Goal: Check status: Check status

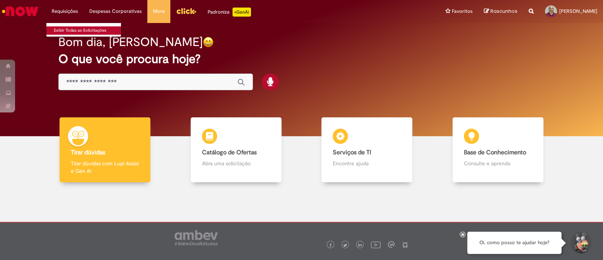
click at [67, 29] on link "Exibir Todas as Solicitações" at bounding box center [87, 30] width 83 height 8
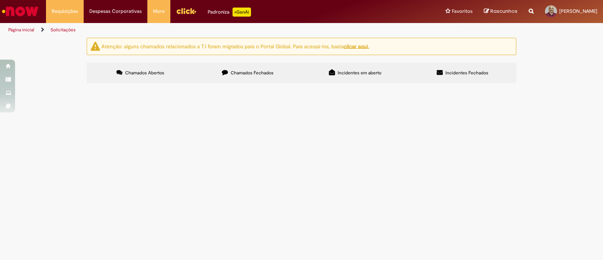
click at [248, 71] on span "Chamados Fechados" at bounding box center [252, 73] width 43 height 6
click at [0, 0] on span "REFUGO - Cobrança Ago/2025" at bounding box center [0, 0] width 0 height 0
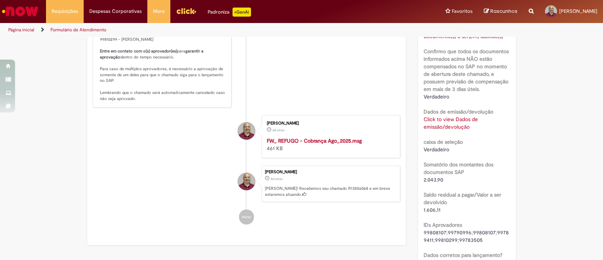
scroll to position [509, 0]
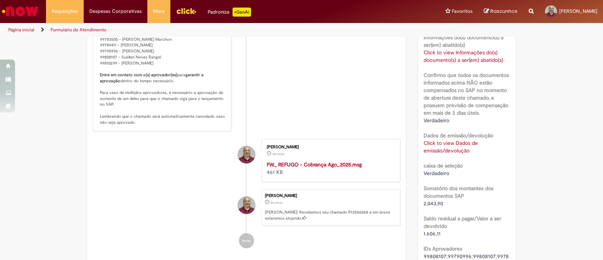
click at [441, 144] on link "Click to view Dados de emissão/devolução" at bounding box center [451, 146] width 54 height 14
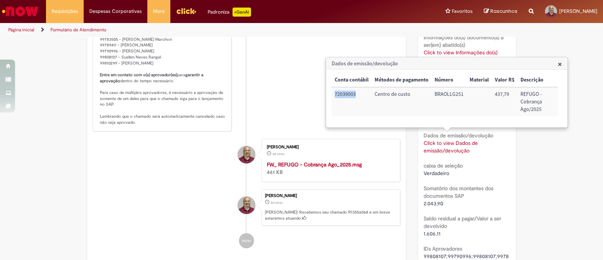
drag, startPoint x: 334, startPoint y: 91, endPoint x: 358, endPoint y: 95, distance: 24.5
click at [358, 95] on td "72039003" at bounding box center [352, 101] width 40 height 29
copy td "72039003"
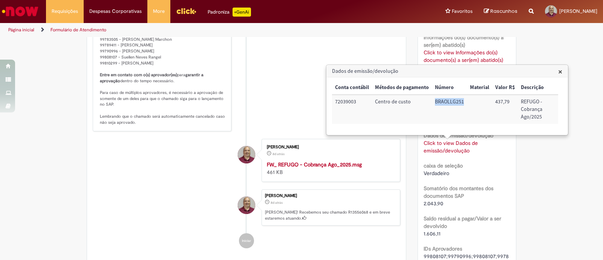
drag, startPoint x: 434, startPoint y: 103, endPoint x: 469, endPoint y: 103, distance: 35.1
click at [469, 103] on tr "72039003 Centro de custo BRAOLLG251 437,79 REFUGO - Cobrança Ago/2025" at bounding box center [445, 109] width 226 height 29
copy td "BRAOLLG251"
click at [517, 69] on h3 "Dados de emissão/devolução" at bounding box center [447, 71] width 241 height 12
click at [561, 71] on span "×" at bounding box center [560, 71] width 4 height 10
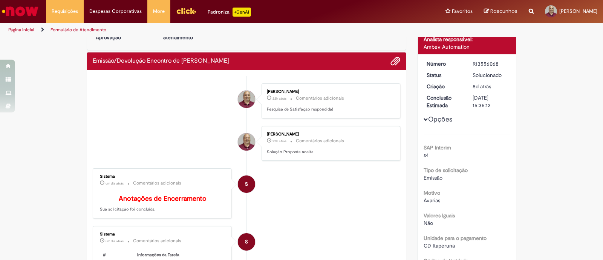
scroll to position [0, 0]
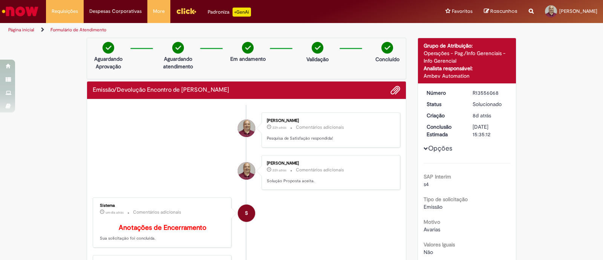
drag, startPoint x: 71, startPoint y: 29, endPoint x: 182, endPoint y: 67, distance: 118.4
click at [0, 0] on link "Exibir Todas as Solicitações" at bounding box center [0, 0] width 0 height 0
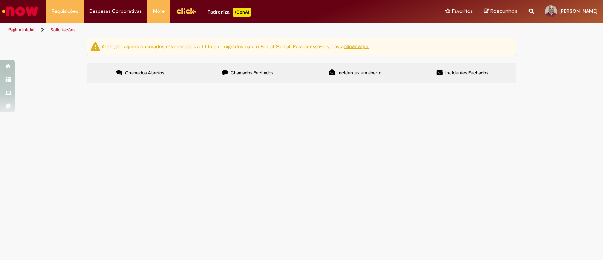
click at [249, 71] on span "Chamados Fechados" at bounding box center [252, 73] width 43 height 6
click at [0, 0] on span "Cobrança Anomalias Empurrada 01-08 até 31-08 - [GEOGRAPHIC_DATA]" at bounding box center [0, 0] width 0 height 0
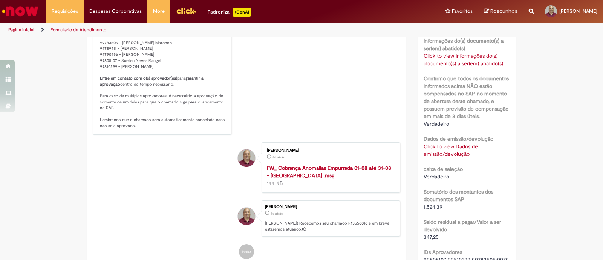
scroll to position [515, 0]
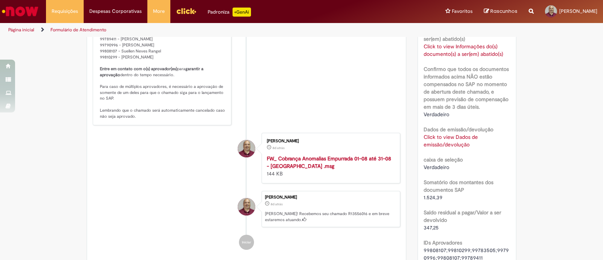
click at [438, 51] on link "Click to view Informações do(s) documento(s) a ser(em) abatido(s)" at bounding box center [464, 50] width 80 height 14
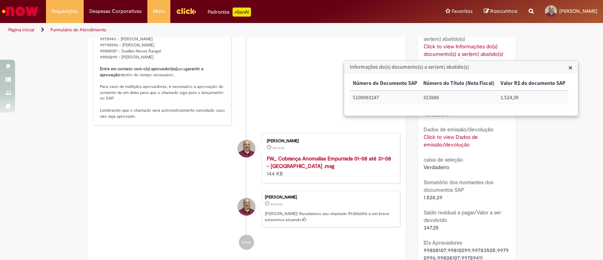
click at [569, 65] on span "×" at bounding box center [571, 67] width 4 height 10
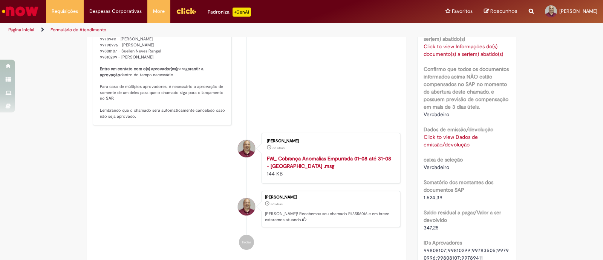
click at [455, 135] on link "Click to view Dados de emissão/devolução" at bounding box center [451, 140] width 54 height 14
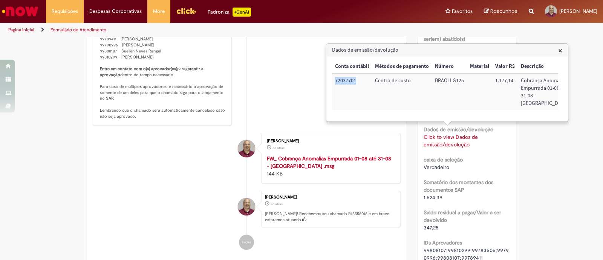
drag, startPoint x: 334, startPoint y: 79, endPoint x: 359, endPoint y: 85, distance: 25.7
click at [359, 85] on td "72037701" at bounding box center [352, 92] width 40 height 37
copy td "72037701"
drag, startPoint x: 435, startPoint y: 79, endPoint x: 472, endPoint y: 82, distance: 37.4
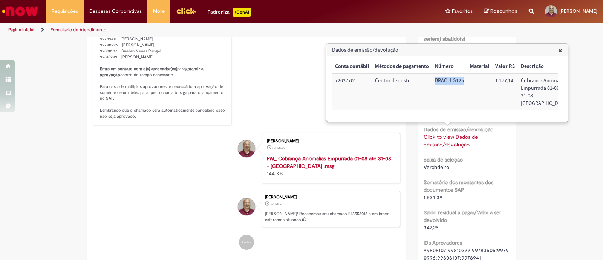
click at [472, 82] on tr "72037701 Centro de custo BRAOLLG125 1.177,14 Cobrança Anomalias Empurrada 01-08…" at bounding box center [451, 92] width 239 height 37
copy td "BRAOLLG125"
click at [556, 51] on h3 "Dados de emissão/devolução" at bounding box center [447, 50] width 241 height 12
drag, startPoint x: 560, startPoint y: 50, endPoint x: 502, endPoint y: 229, distance: 188.7
click at [559, 50] on span "×" at bounding box center [560, 50] width 4 height 10
